Goal: Task Accomplishment & Management: Manage account settings

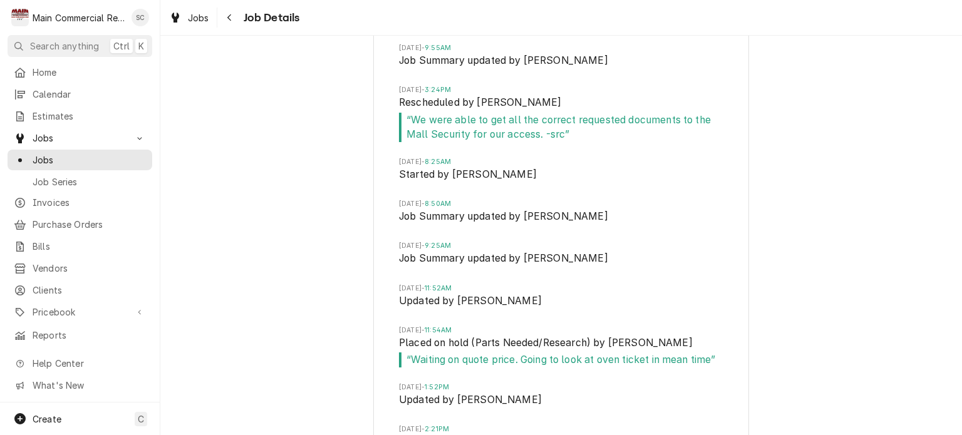
scroll to position [5074, 0]
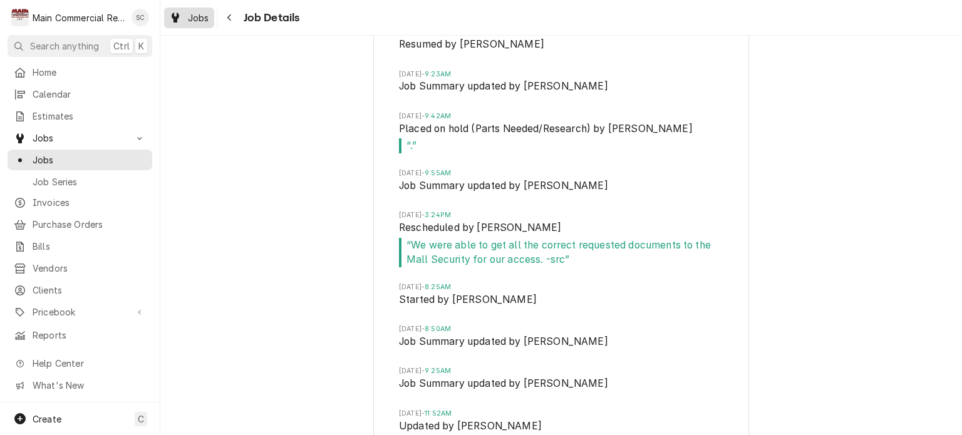
click at [188, 13] on span "Jobs" at bounding box center [198, 17] width 21 height 13
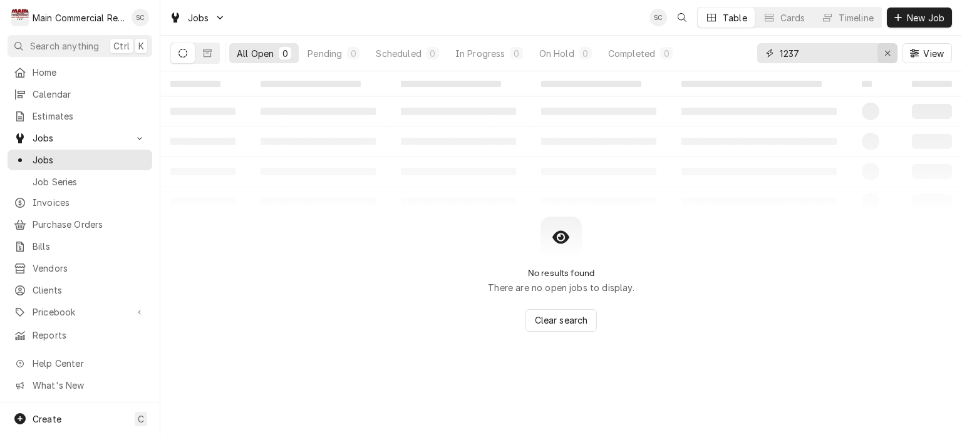
click at [886, 50] on icon "Erase input" at bounding box center [887, 53] width 7 height 9
click at [852, 51] on input "Dynamic Content Wrapper" at bounding box center [839, 53] width 118 height 20
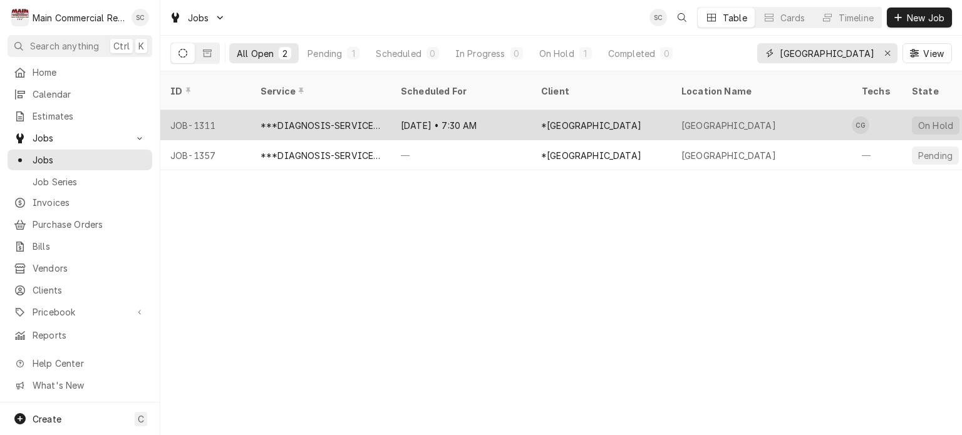
type input "Central High School"
click at [669, 110] on div "*[GEOGRAPHIC_DATA]" at bounding box center [601, 125] width 140 height 30
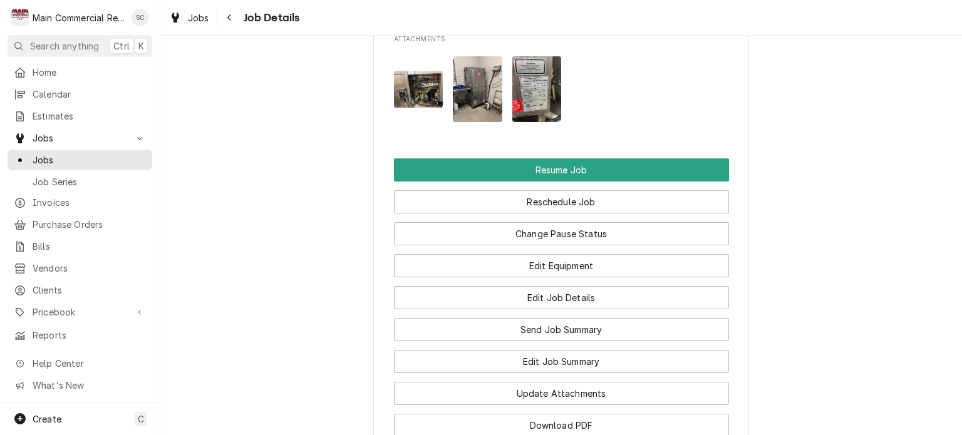
scroll to position [2130, 0]
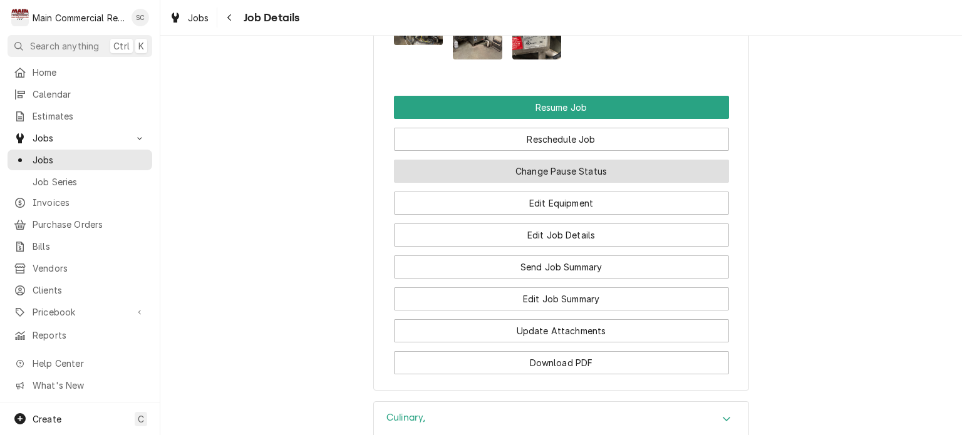
click at [567, 175] on button "Change Pause Status" at bounding box center [561, 171] width 335 height 23
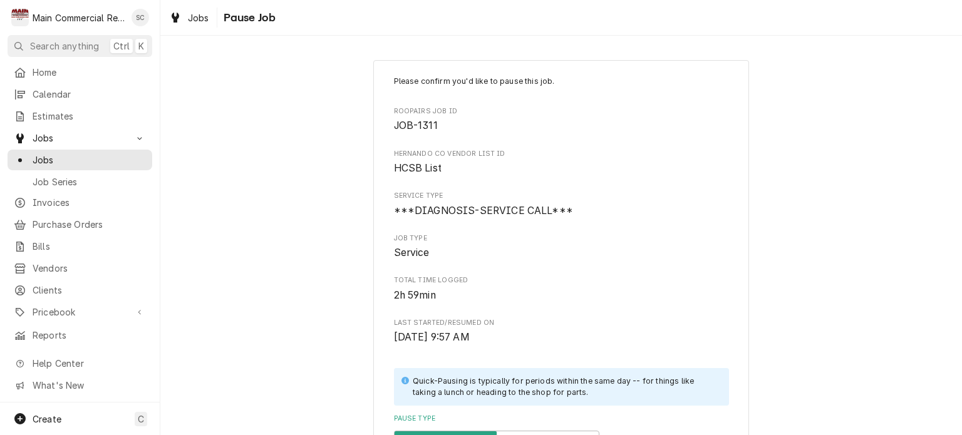
scroll to position [307, 0]
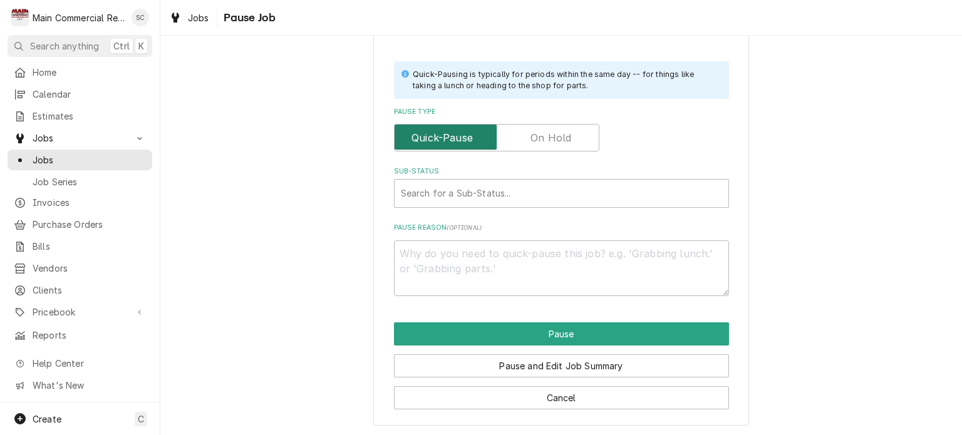
click at [554, 145] on input "Pause Type" at bounding box center [497, 138] width 194 height 28
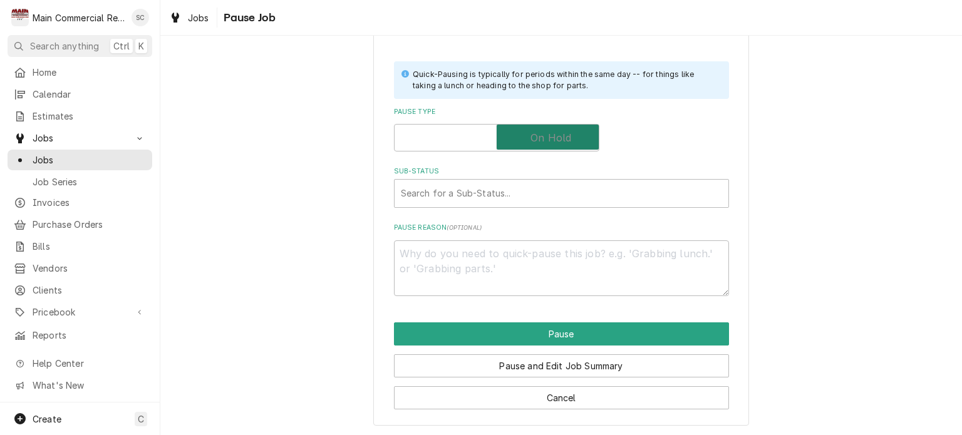
checkbox input "true"
click at [534, 192] on div "Sub-Status" at bounding box center [561, 193] width 321 height 23
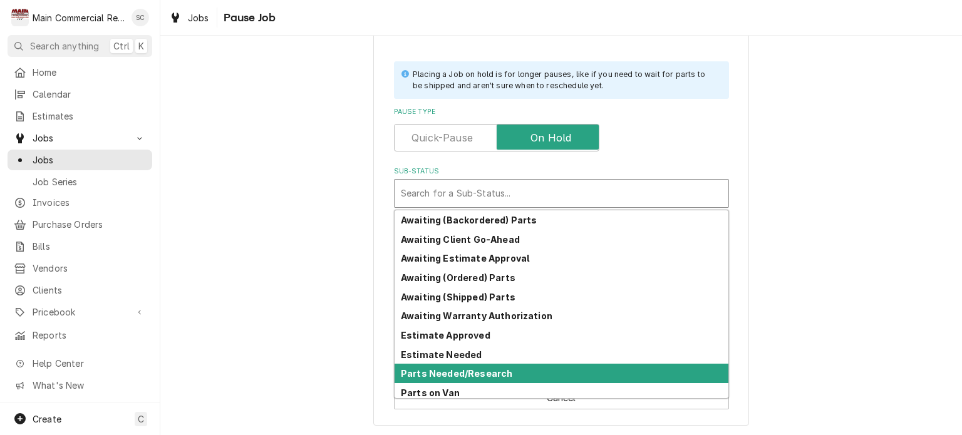
scroll to position [61, 0]
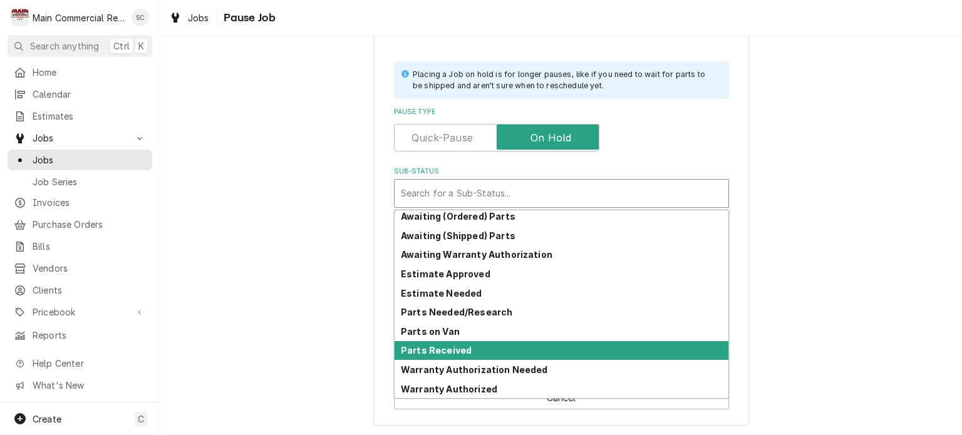
click at [440, 347] on strong "Parts Received" at bounding box center [436, 350] width 71 height 11
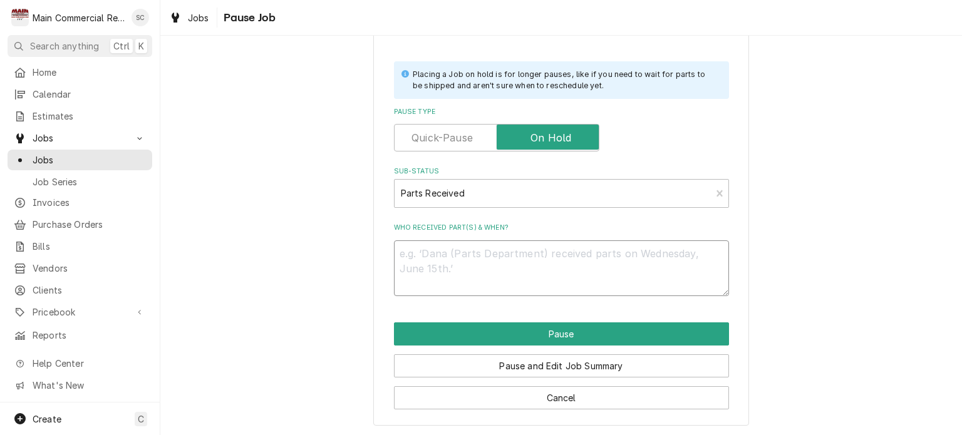
click at [499, 250] on textarea "Who received part(s) & when?" at bounding box center [561, 269] width 335 height 56
type textarea "x"
type textarea "8"
type textarea "x"
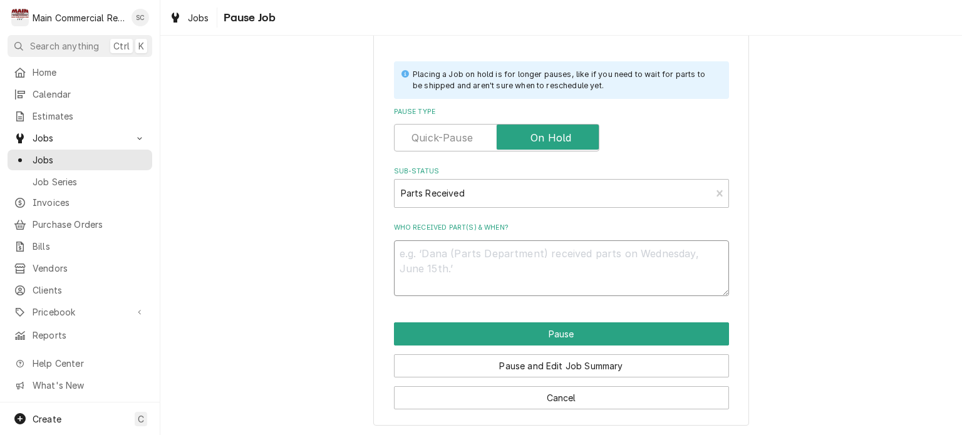
type textarea "9"
type textarea "x"
type textarea "9/"
type textarea "x"
type textarea "9/8"
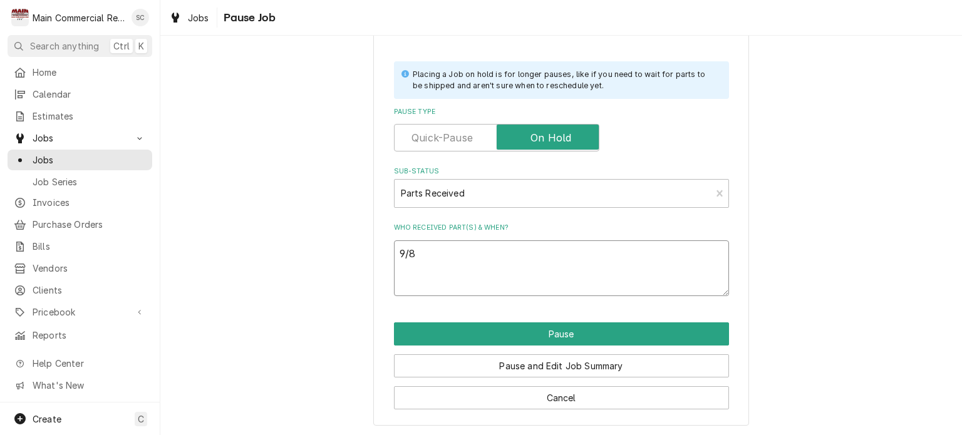
type textarea "x"
type textarea "9/8/"
type textarea "x"
type textarea "9/8/2"
type textarea "x"
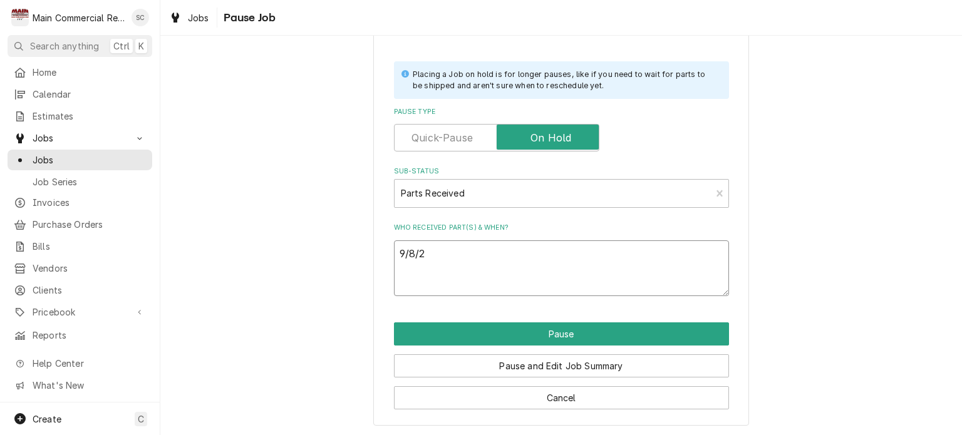
type textarea "9/8/25"
type textarea "x"
type textarea "9/8/25:"
type textarea "x"
type textarea "9/8/25:P"
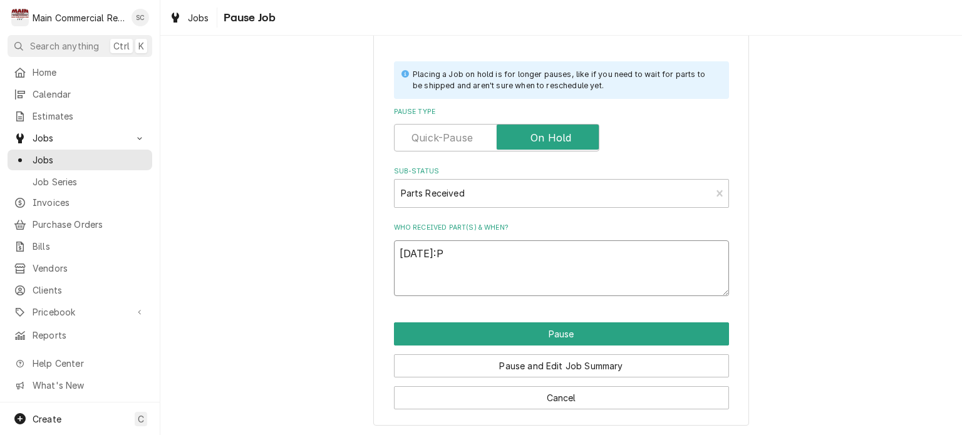
type textarea "x"
type textarea "9/8/25:Pa"
type textarea "x"
type textarea "9/8/25:Par"
type textarea "x"
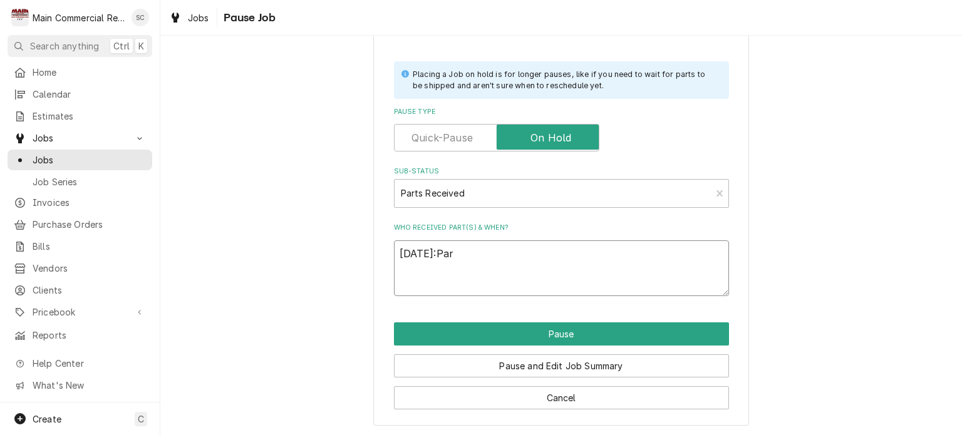
type textarea "9/8/25:Part"
type textarea "x"
type textarea "9/8/25:Parts"
type textarea "x"
type textarea "9/8/25:Parts"
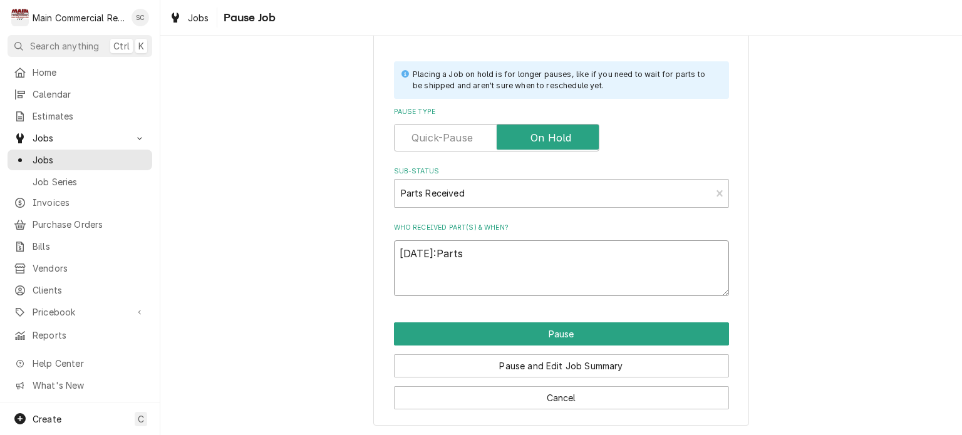
type textarea "x"
type textarea "9/8/25:Parts r"
type textarea "x"
type textarea "9/8/25:Parts re"
type textarea "x"
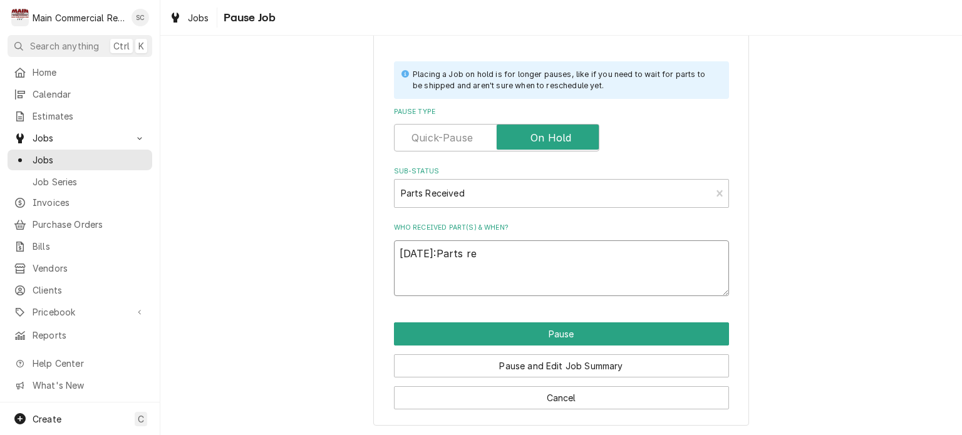
type textarea "9/8/25:Parts rec"
type textarea "x"
type textarea "9/8/25:Parts rece"
type textarea "x"
type textarea "9/8/25:Parts recei"
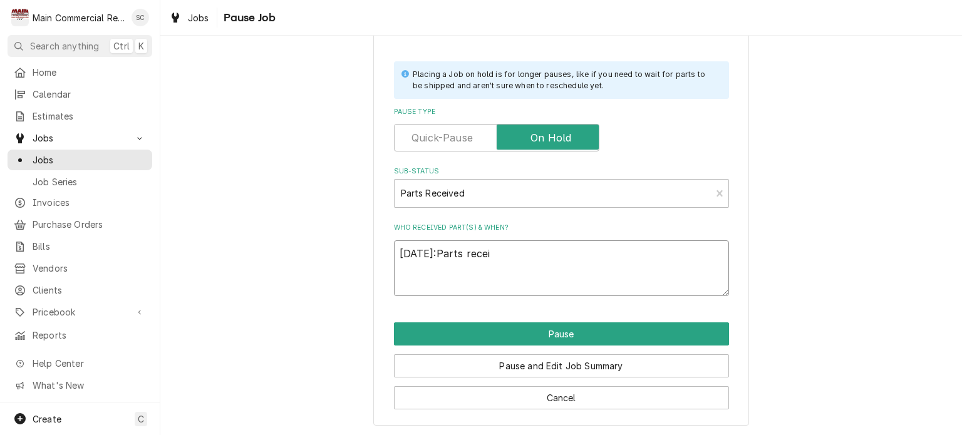
type textarea "x"
type textarea "9/8/25:Parts receiv"
type textarea "x"
type textarea "9/8/25:Parts receive"
type textarea "x"
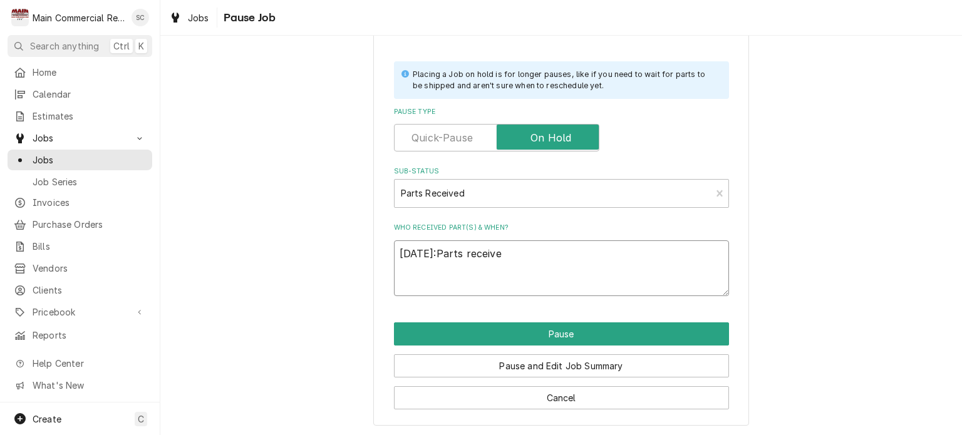
type textarea "9/8/25:Parts received"
type textarea "x"
type textarea "9/8/25:Parts received"
type textarea "x"
type textarea "9/8/25:Parts received i"
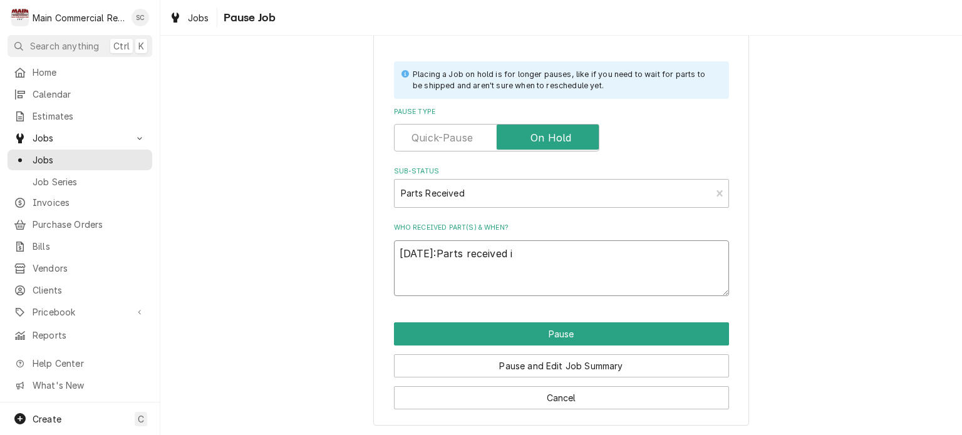
type textarea "x"
type textarea "9/8/25:Parts received in"
type textarea "x"
type textarea "9/8/25:Parts received int"
type textarea "x"
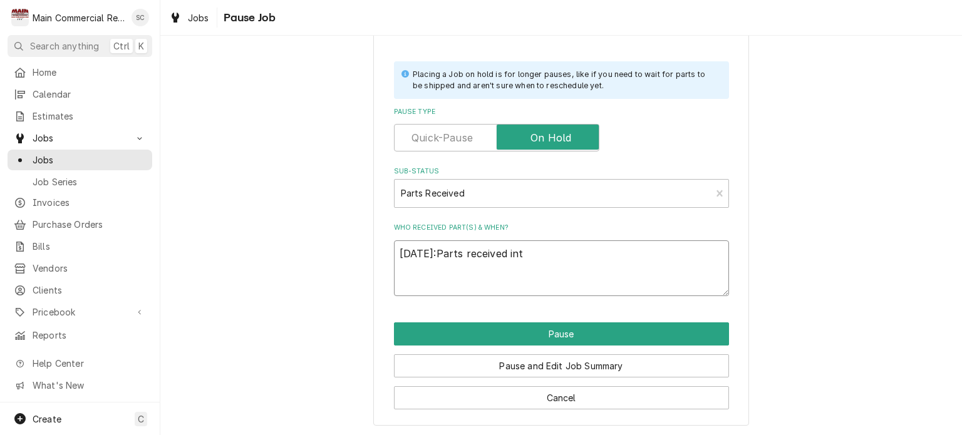
type textarea "9/8/25:Parts received into"
type textarea "x"
type textarea "9/8/25:Parts received into"
type textarea "x"
type textarea "9/8/25:Parts received into w"
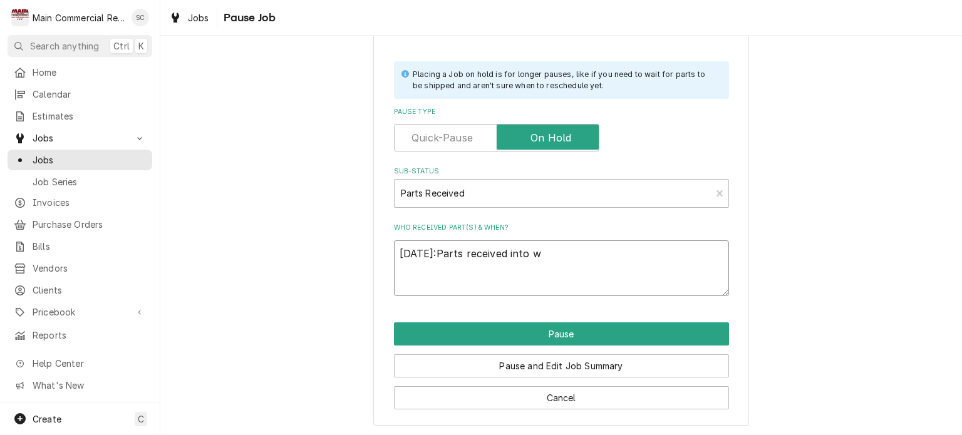
type textarea "x"
type textarea "9/8/25:Parts received into wa"
type textarea "x"
type textarea "9/8/25:Parts received into war"
type textarea "x"
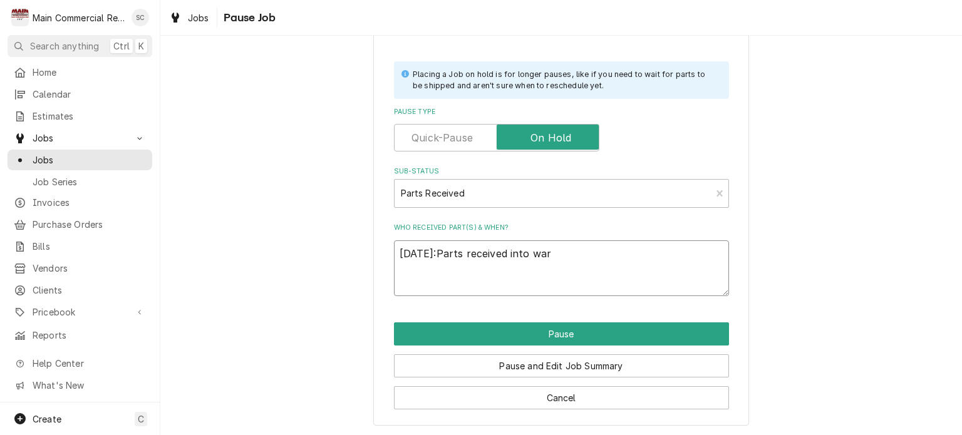
type textarea "9/8/25:Parts received into ware"
type textarea "x"
type textarea "9/8/25:Parts received into wareh"
type textarea "x"
type textarea "9/8/25:Parts received into wareho"
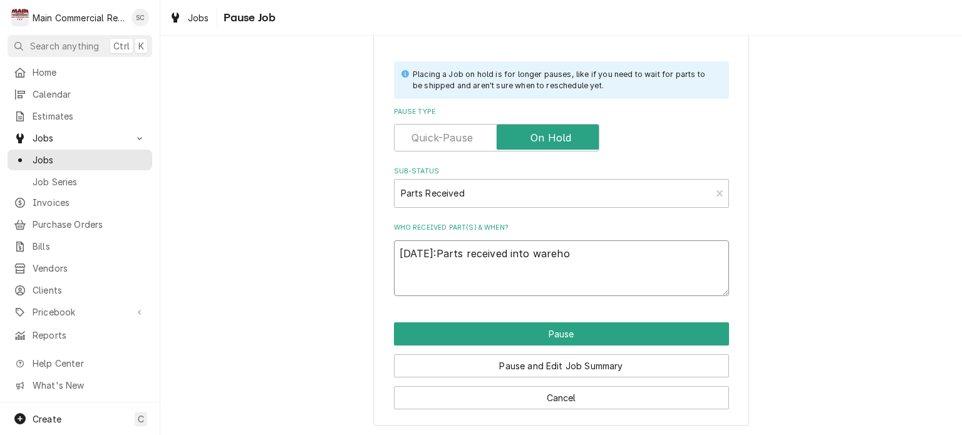
type textarea "x"
type textarea "9/8/25:Parts received into warehou"
type textarea "x"
type textarea "9/8/25:Parts received into warehour"
type textarea "x"
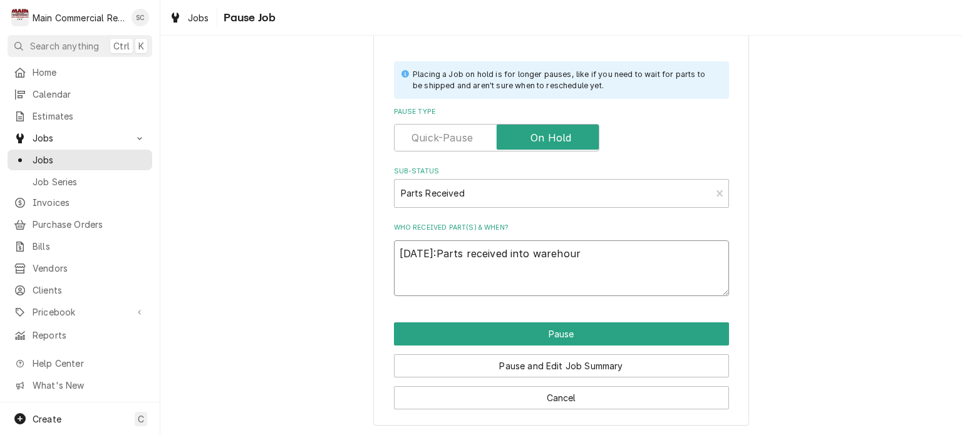
type textarea "9/8/25:Parts received into warehours"
type textarea "x"
type textarea "9/8/25:Parts received into warehour"
type textarea "x"
type textarea "9/8/25:Parts received into warehou"
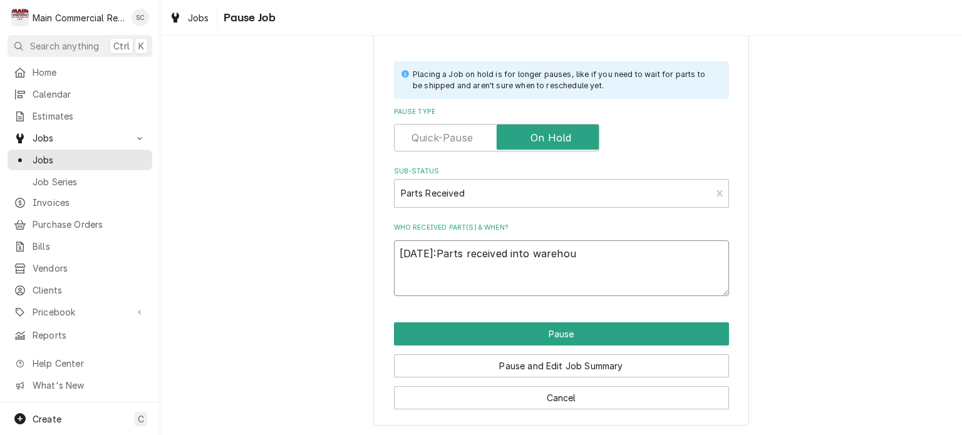
type textarea "x"
type textarea "9/8/25:Parts received into warehoue"
type textarea "x"
type textarea "9/8/25:Parts received into warehou"
type textarea "x"
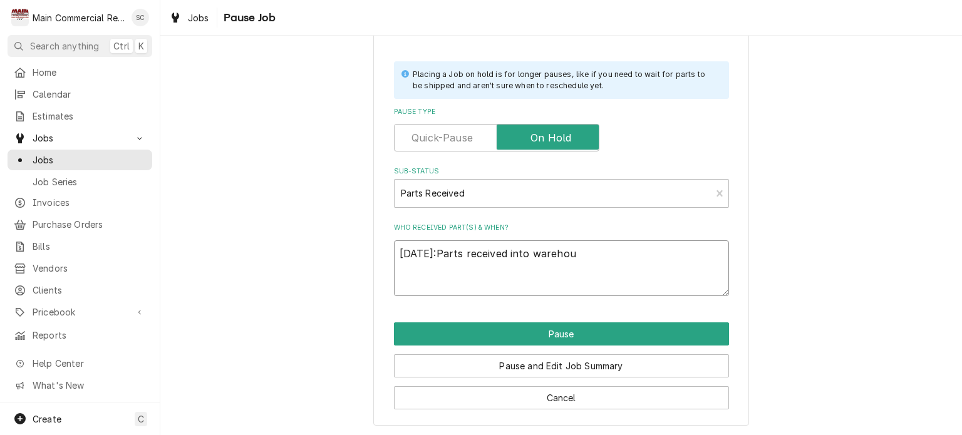
type textarea "9/8/25:Parts received into warehous"
type textarea "x"
type textarea "9/8/25:Parts received into warehouse"
type textarea "x"
type textarea "9/8/25:Parts received into warehouse."
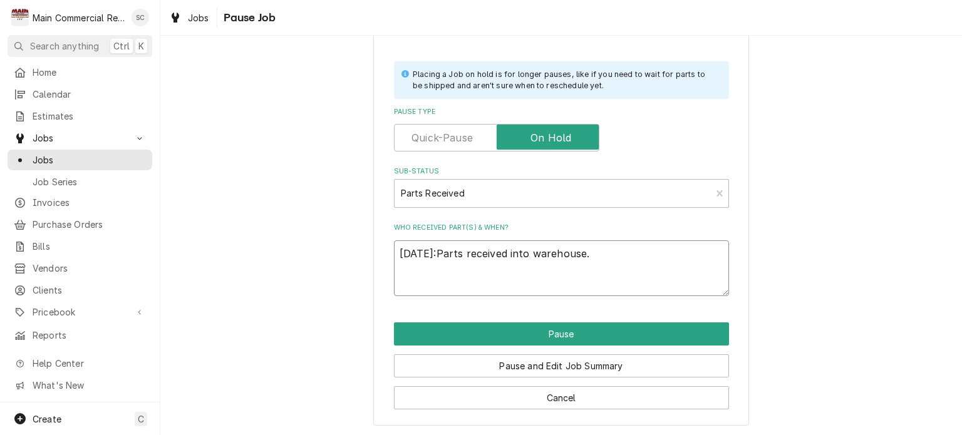
type textarea "x"
type textarea "9/8/25:Parts received into warehouse."
type textarea "x"
type textarea "9/8/25:Parts received into warehouse. P"
type textarea "x"
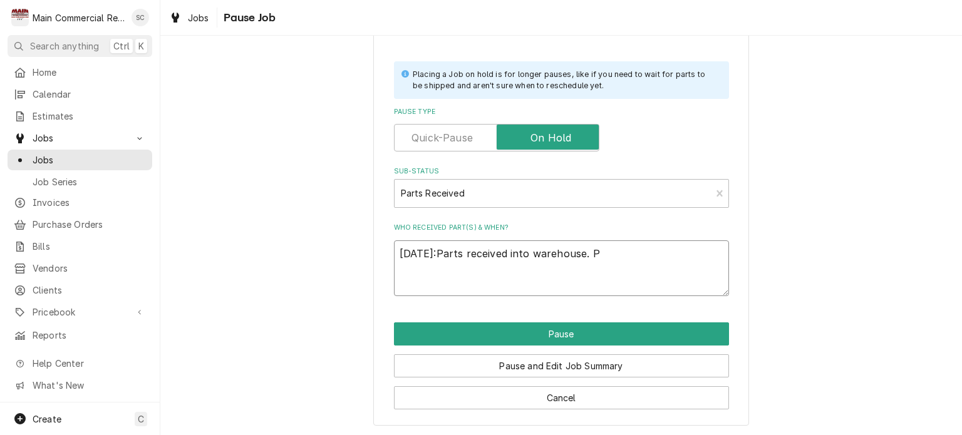
type textarea "9/8/25:Parts received into warehouse. Pe"
type textarea "x"
type textarea "9/8/25:Parts received into warehouse. Per"
type textarea "x"
type textarea "9/8/25:Parts received into warehouse. Per"
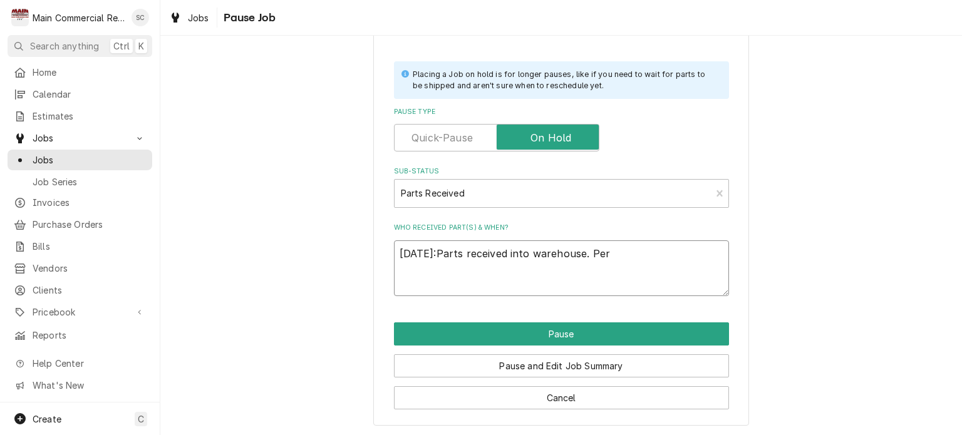
type textarea "x"
type textarea "9/8/25:Parts received into warehouse. Per P"
type textarea "x"
type textarea "9/8/25:Parts received into warehouse. Per Pa"
type textarea "x"
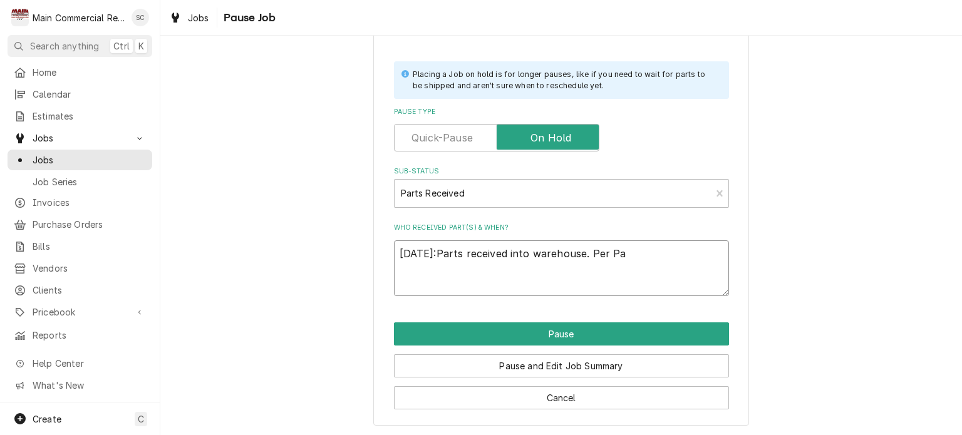
type textarea "9/8/25:Parts received into warehouse. Per Par"
type textarea "x"
type textarea "9/8/25:Parts received into warehouse. Per Part"
type textarea "x"
type textarea "9/8/25:Parts received into warehouse. Per Parts"
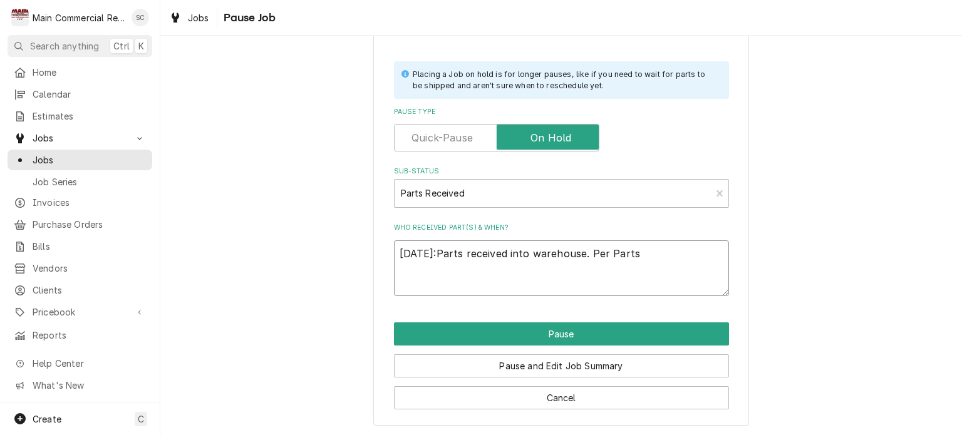
type textarea "x"
type textarea "9/8/25:Parts received into warehouse. Per Parts"
type textarea "x"
type textarea "9/8/25:Parts received into warehouse. Per Parts T"
type textarea "x"
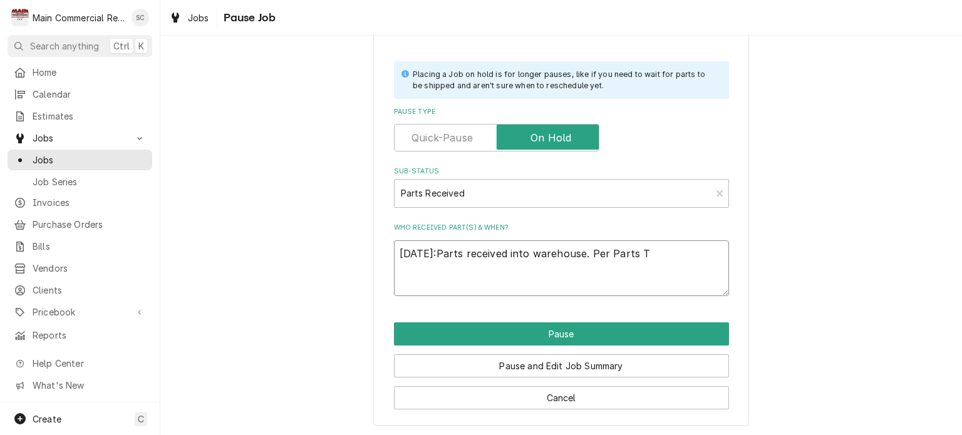
type textarea "9/8/25:Parts received into warehouse. Per Parts To"
type textarea "x"
type textarea "9/8/25:Parts received into warehouse. Per Parts Tow"
type textarea "x"
type textarea "9/8/25:Parts received into warehouse. Per Parts Town"
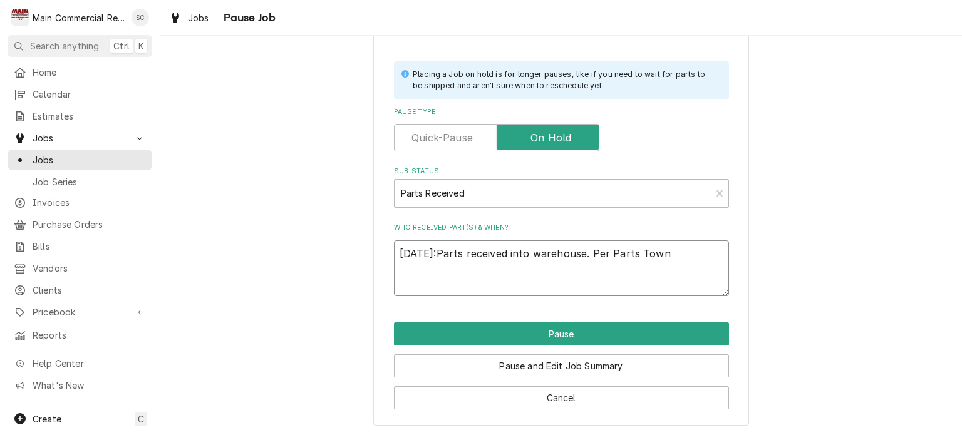
type textarea "x"
type textarea "9/8/25:Parts received into warehouse. Per Parts Town"
type textarea "x"
type textarea "9/8/25:Parts received into warehouse. Per Parts Town u"
type textarea "x"
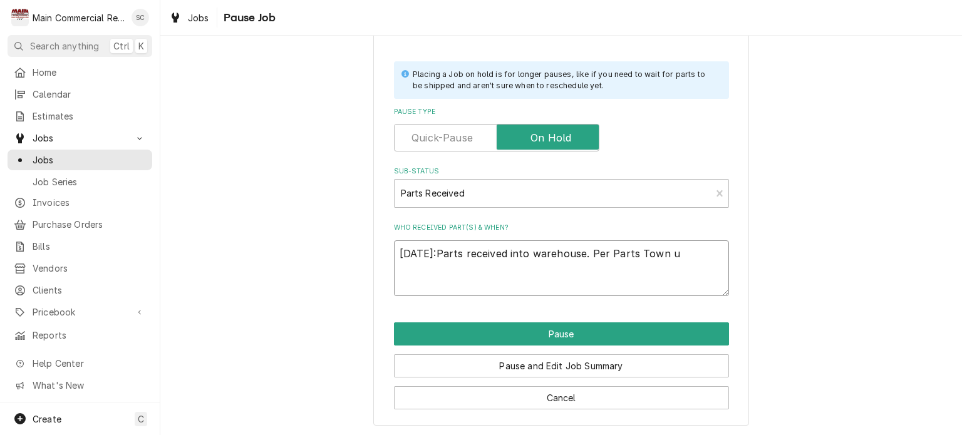
type textarea "9/8/25:Parts received into warehouse. Per Parts Town up"
type textarea "x"
type textarea "9/8/25:Parts received into warehouse. Per Parts Town upd"
type textarea "x"
type textarea "9/8/25:Parts received into warehouse. Per Parts Town upda"
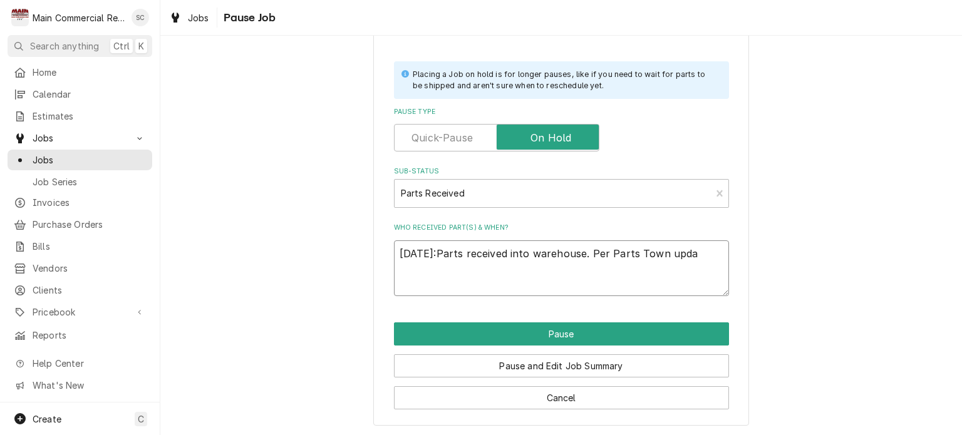
type textarea "x"
type textarea "9/8/25:Parts received into warehouse. Per Parts Town updat"
type textarea "x"
type textarea "9/8/25:Parts received into warehouse. Per Parts Town update"
type textarea "x"
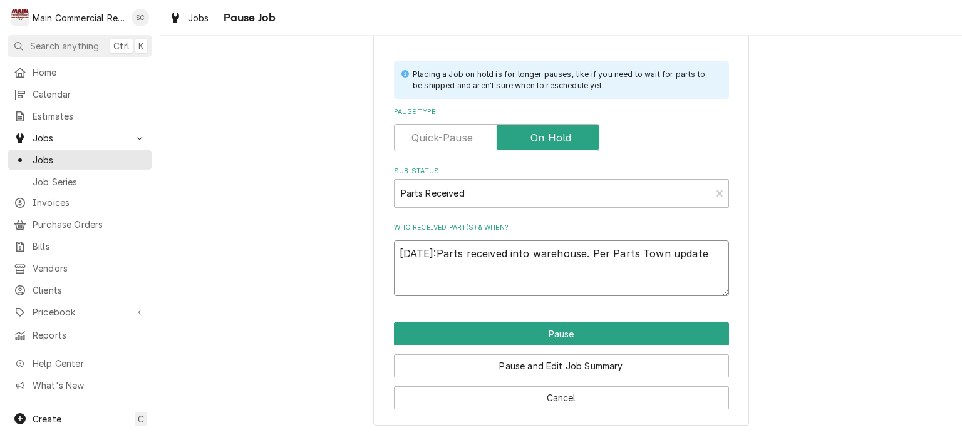
type textarea "9/8/25:Parts received into warehouse. Per Parts Town update."
type textarea "x"
type textarea "9/8/25:Parts received into warehouse. Per Parts Town update."
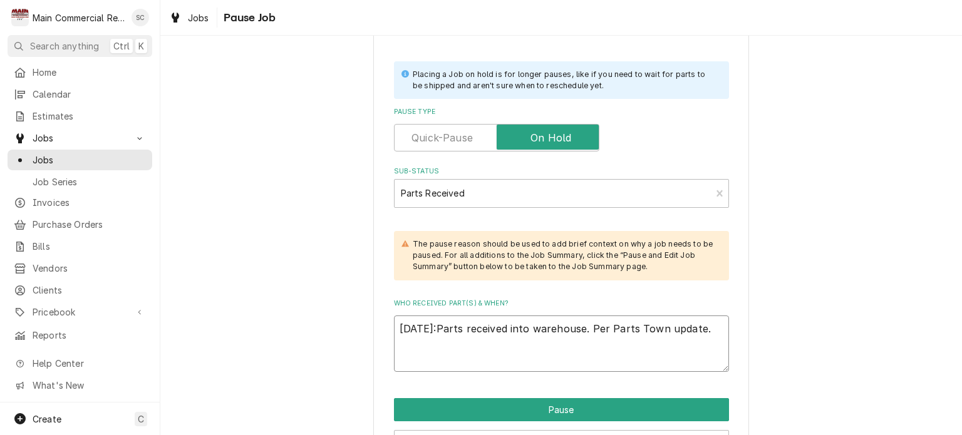
type textarea "x"
type textarea "9/8/25:Parts received into warehouse. Per Parts Town update. -"
type textarea "x"
type textarea "9/8/25:Parts received into warehouse. Per Parts Town update. -s"
type textarea "x"
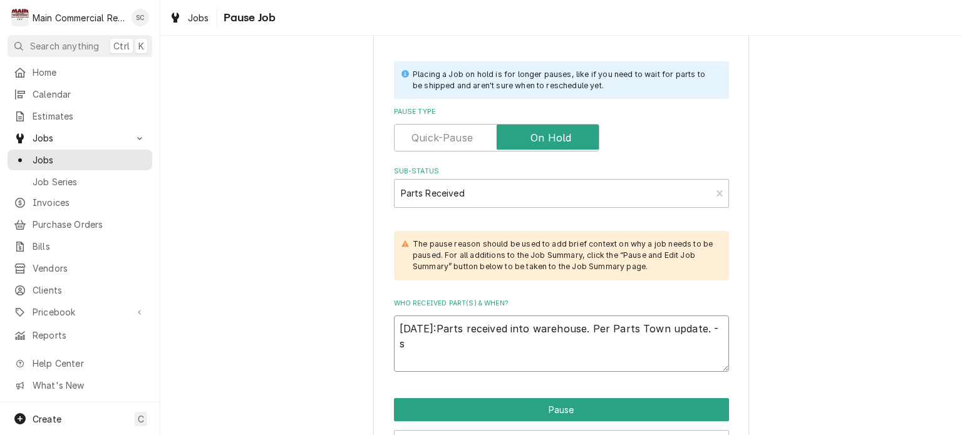
type textarea "9/8/25:Parts received into warehouse. Per Parts Town update. -sr"
type textarea "x"
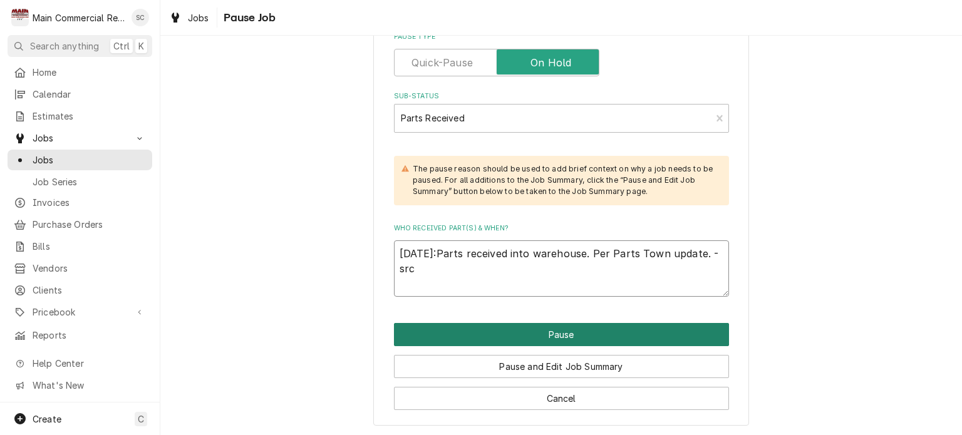
type textarea "9/8/25:Parts received into warehouse. Per Parts Town update. -src"
click at [587, 333] on button "Pause" at bounding box center [561, 334] width 335 height 23
type textarea "x"
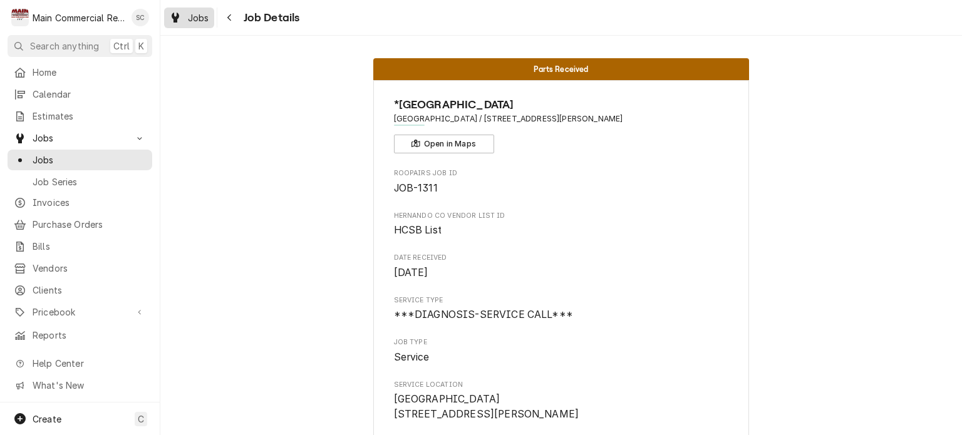
click at [201, 18] on span "Jobs" at bounding box center [198, 17] width 21 height 13
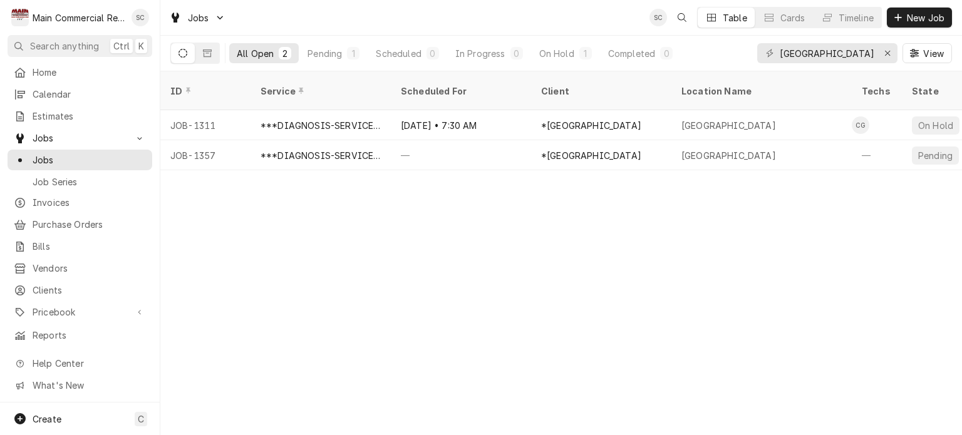
click at [495, 283] on div "ID Service Scheduled For Client Location Name Techs State Status Job Type Prior…" at bounding box center [561, 253] width 802 height 364
click at [551, 291] on div "ID Service Scheduled For Client Location Name Techs State Status Job Type Prior…" at bounding box center [561, 253] width 802 height 364
click at [542, 296] on div "ID Service Scheduled For Client Location Name Techs State Status Job Type Prior…" at bounding box center [561, 253] width 802 height 364
click at [536, 303] on div "ID Service Scheduled For Client Location Name Techs State Status Job Type Prior…" at bounding box center [561, 253] width 802 height 364
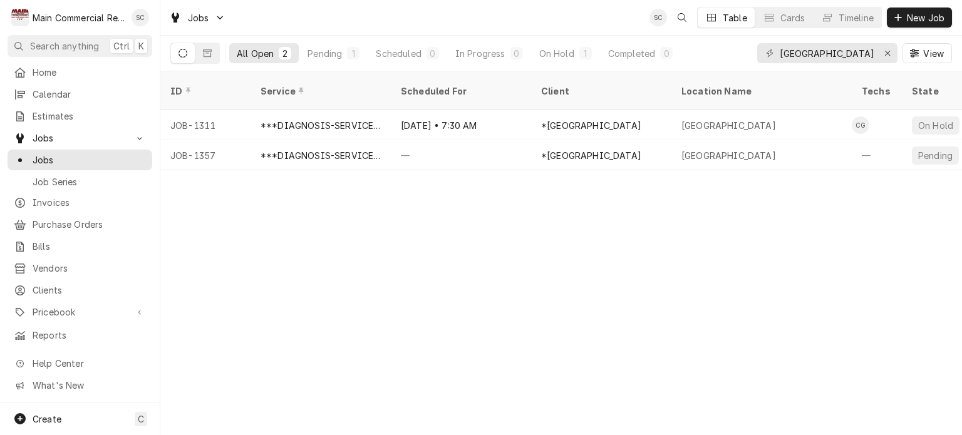
click at [536, 303] on div "ID Service Scheduled For Client Location Name Techs State Status Job Type Prior…" at bounding box center [561, 253] width 802 height 364
click at [883, 52] on div "Erase input" at bounding box center [887, 53] width 13 height 13
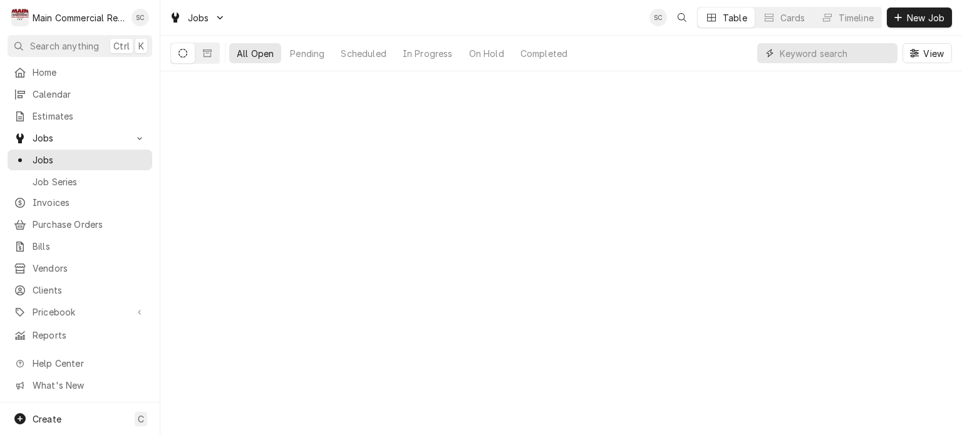
click at [866, 56] on input "Dynamic Content Wrapper" at bounding box center [835, 53] width 111 height 20
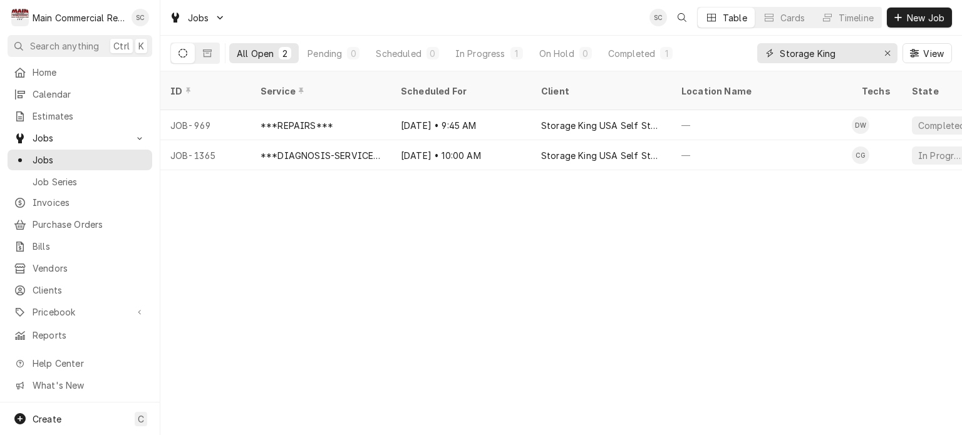
type input "Storage King"
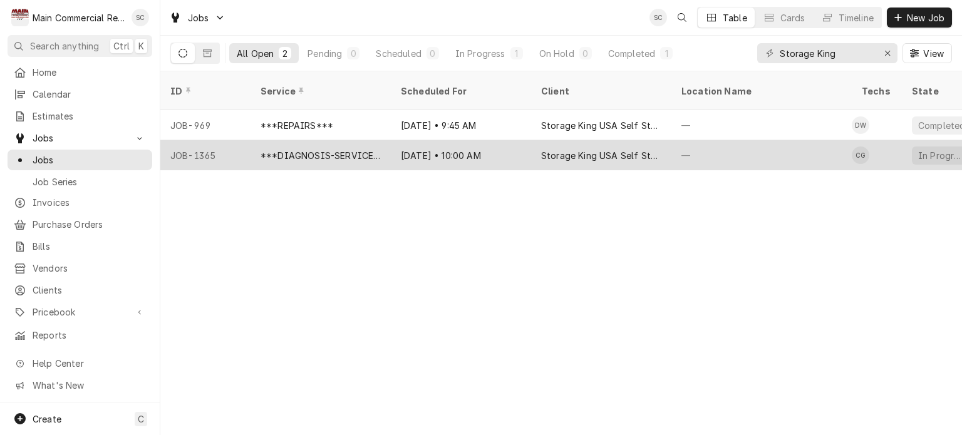
click at [568, 147] on div "Storage King USA Self Storage" at bounding box center [601, 155] width 140 height 30
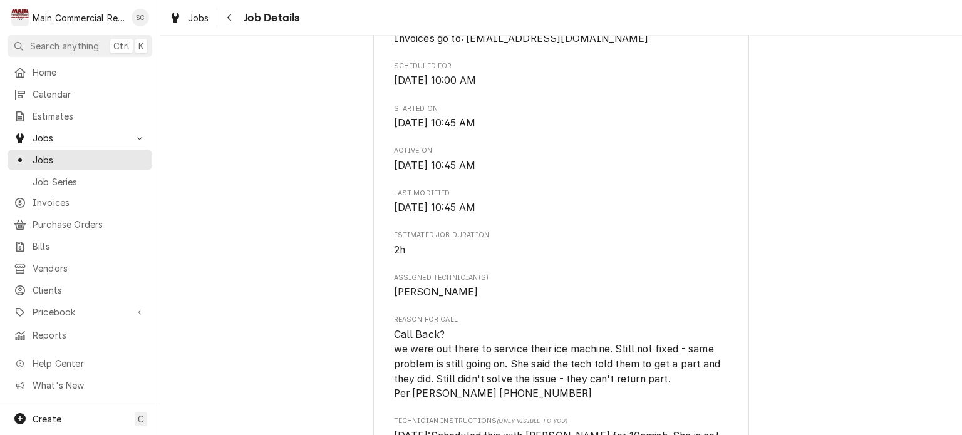
scroll to position [564, 0]
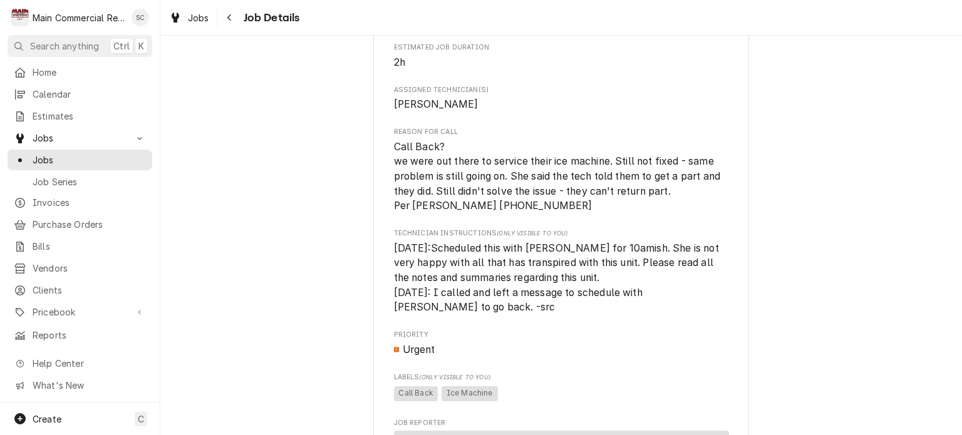
click at [674, 240] on div "Roopairs Job ID JOB-1365 Date Received Sep 5, 2025 Service Type ***DIAGNOSIS-SE…" at bounding box center [561, 135] width 335 height 1060
click at [614, 297] on span "9/5/25:Scheduled this with Lena for 10amish. She is not very happy with all tha…" at bounding box center [561, 278] width 335 height 74
click at [639, 214] on span "Call Back? we were out there to service their ice machine. Still not fixed - sa…" at bounding box center [561, 177] width 335 height 74
click at [644, 214] on span "Call Back? we were out there to service their ice machine. Still not fixed - sa…" at bounding box center [561, 177] width 335 height 74
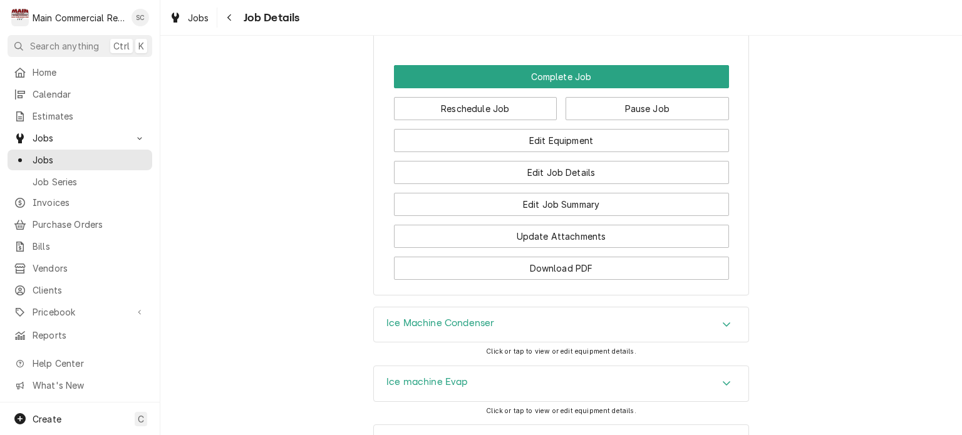
scroll to position [1368, 0]
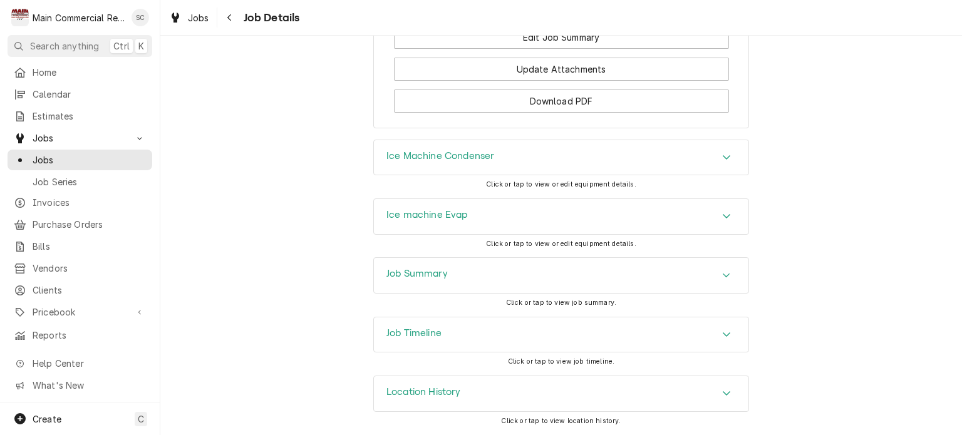
click at [722, 273] on icon "Accordion Header" at bounding box center [726, 276] width 9 height 10
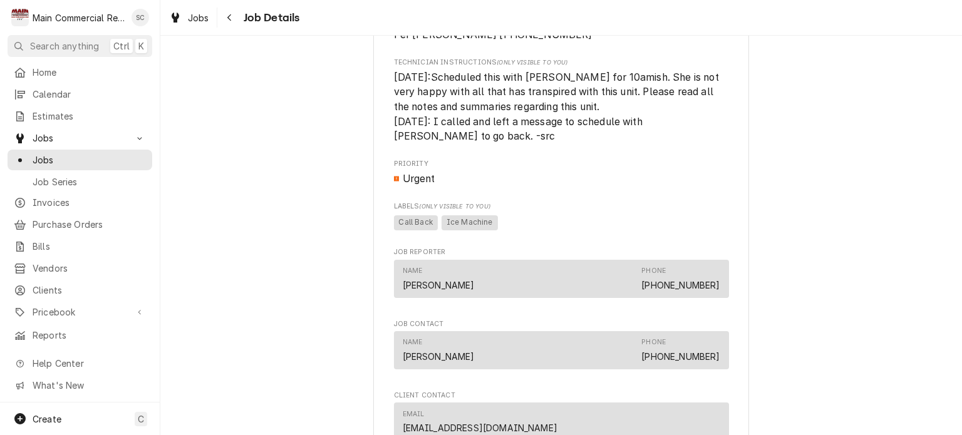
scroll to position [484, 0]
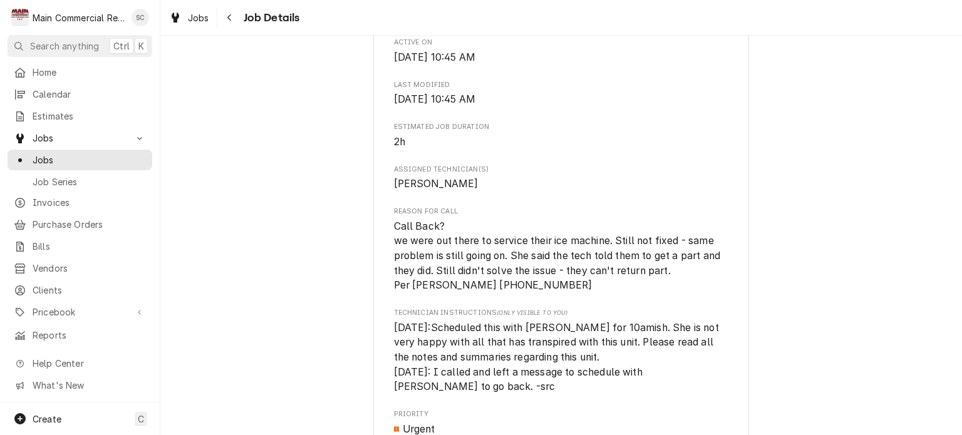
click at [504, 293] on span "Call Back? we were out there to service their ice machine. Still not fixed - sa…" at bounding box center [561, 256] width 335 height 74
click at [464, 245] on span "Call Back? we were out there to service their ice machine. Still not fixed - sa…" at bounding box center [561, 256] width 335 height 74
click at [540, 293] on span "Call Back? we were out there to service their ice machine. Still not fixed - sa…" at bounding box center [561, 256] width 335 height 74
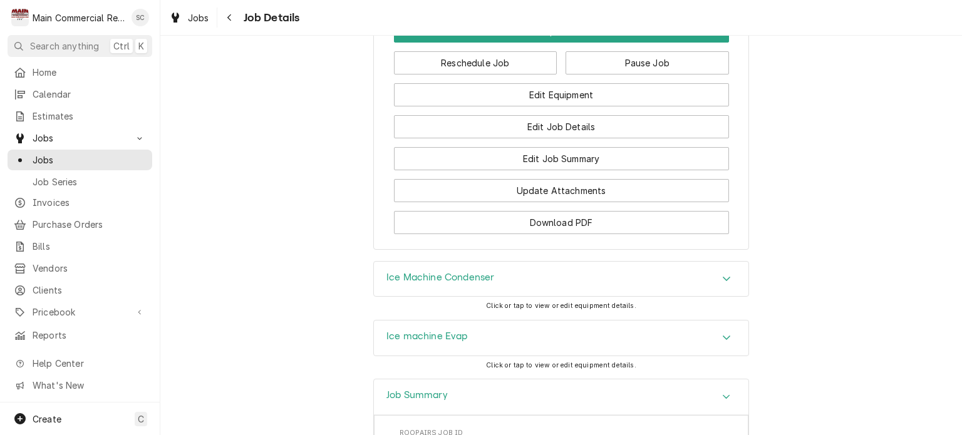
scroll to position [1424, 0]
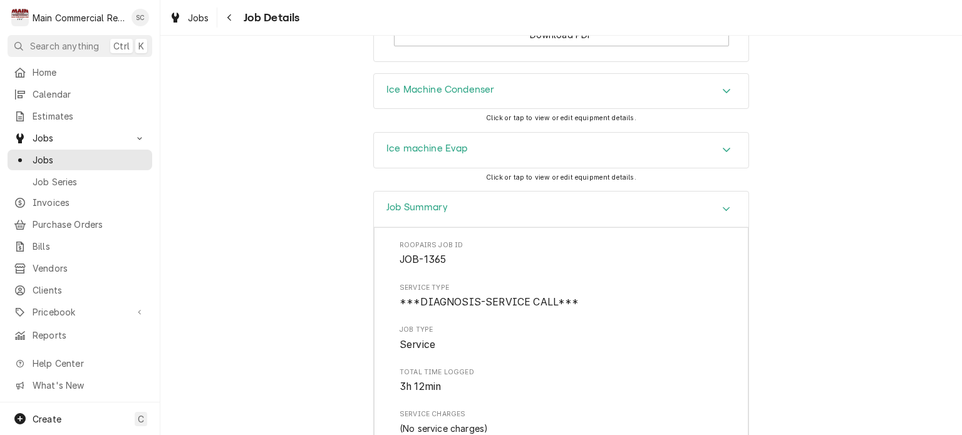
click at [775, 235] on div "Job Summary Roopairs Job ID JOB-1365 Service Type ***DIAGNOSIS-SERVICE CALL*** …" at bounding box center [561, 436] width 802 height 491
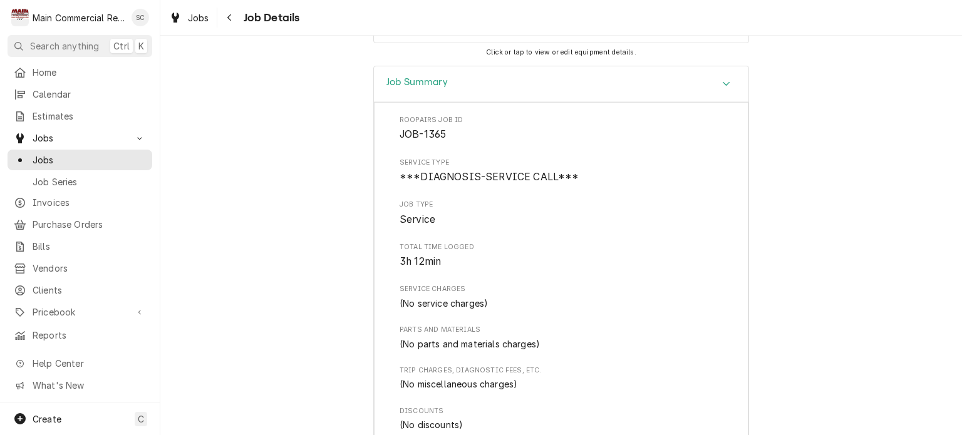
click at [671, 242] on div "Roopairs Job ID JOB-1365 Service Type ***DIAGNOSIS-SERVICE CALL*** Job Type Ser…" at bounding box center [561, 315] width 323 height 401
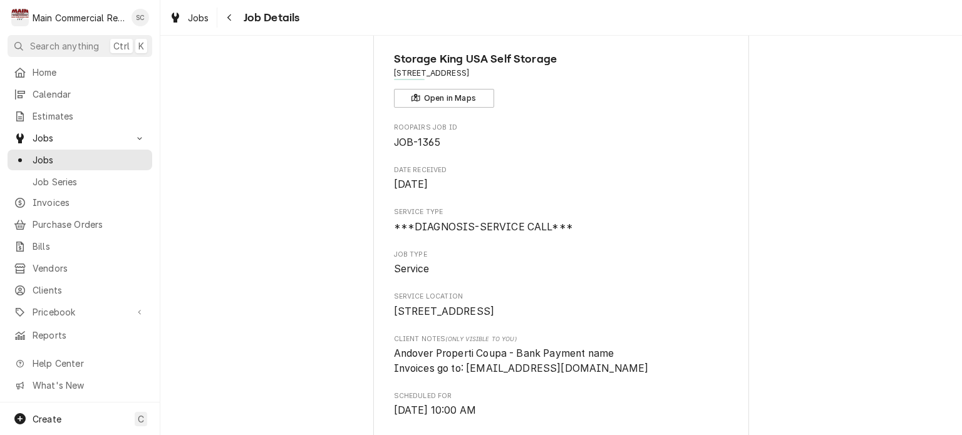
scroll to position [0, 0]
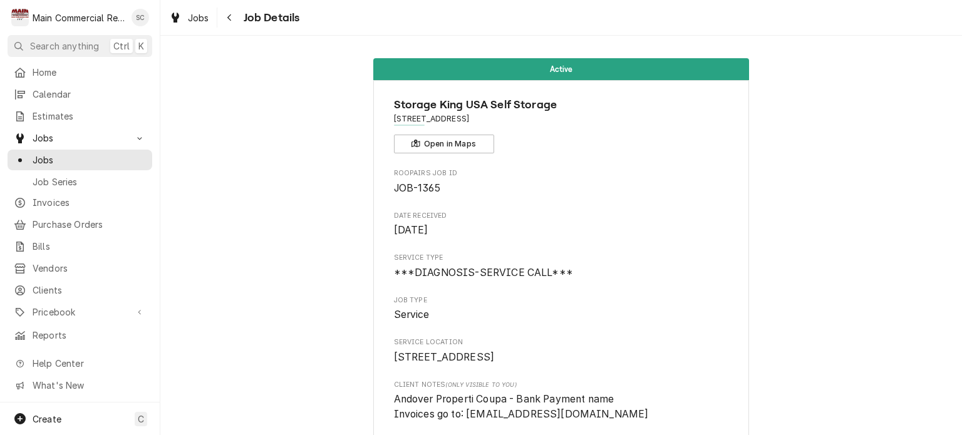
click at [197, 22] on span "Jobs" at bounding box center [198, 17] width 21 height 13
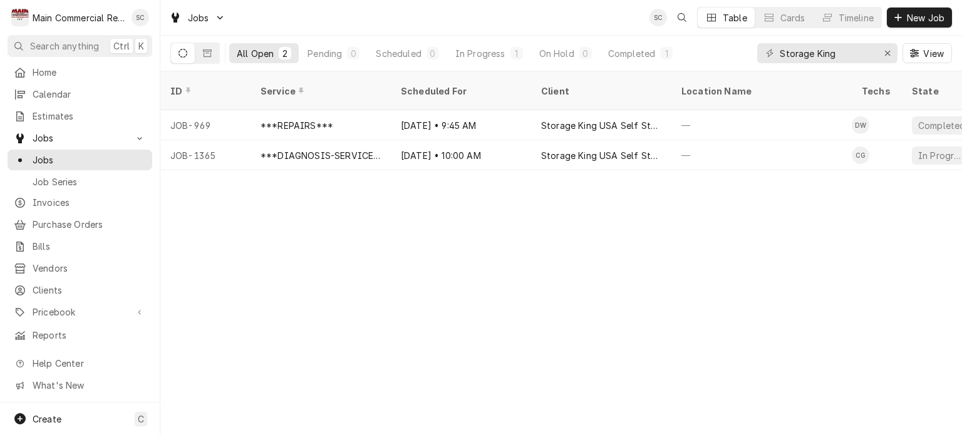
drag, startPoint x: 817, startPoint y: 261, endPoint x: 811, endPoint y: 260, distance: 6.4
click at [817, 261] on div "ID Service Scheduled For Client Location Name Techs State Status Job Type Prior…" at bounding box center [561, 253] width 802 height 364
click at [717, 270] on div "ID Service Scheduled For Client Location Name Techs State Status Job Type Prior…" at bounding box center [561, 253] width 802 height 364
click at [888, 51] on icon "Erase input" at bounding box center [887, 53] width 7 height 9
